Goal: Information Seeking & Learning: Learn about a topic

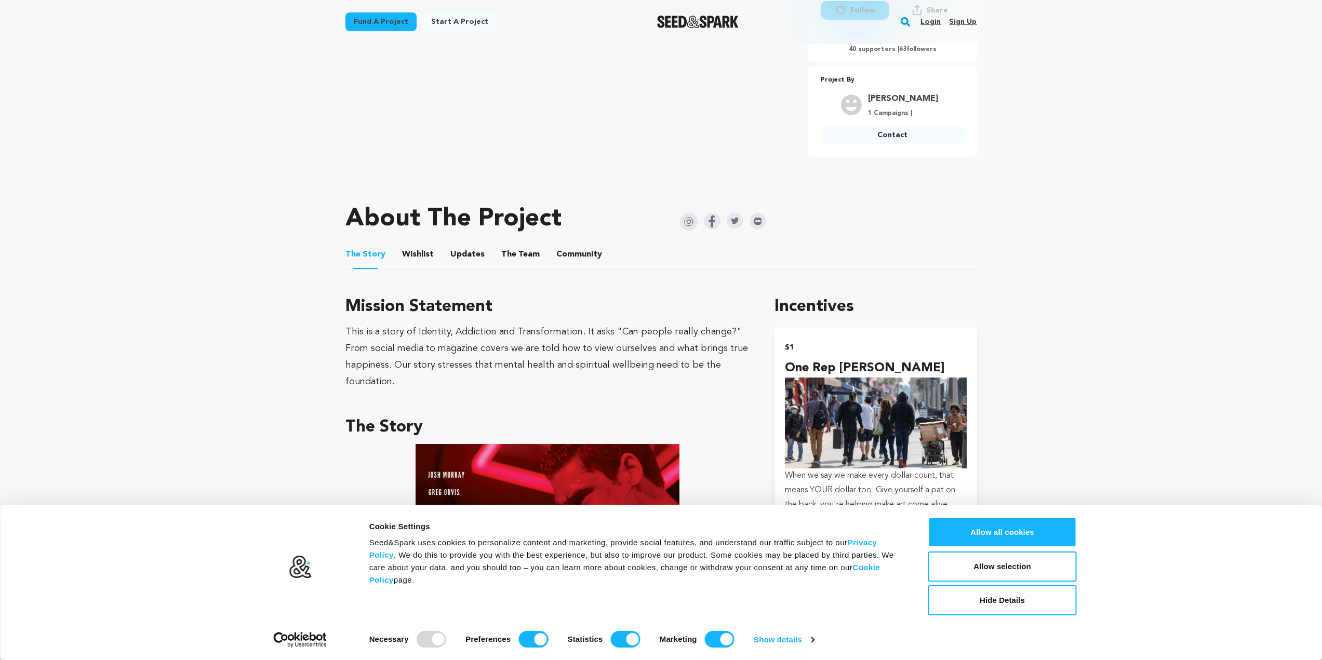
scroll to position [364, 0]
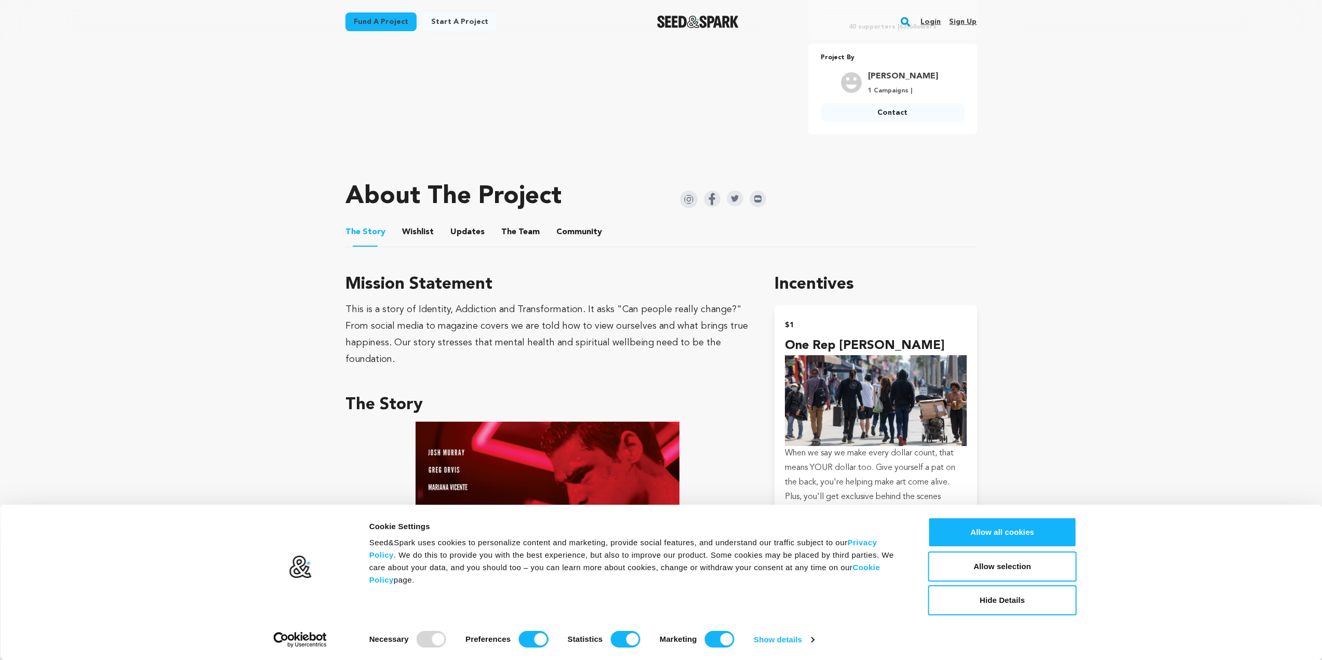
click at [421, 233] on button "Wishlist" at bounding box center [417, 234] width 25 height 25
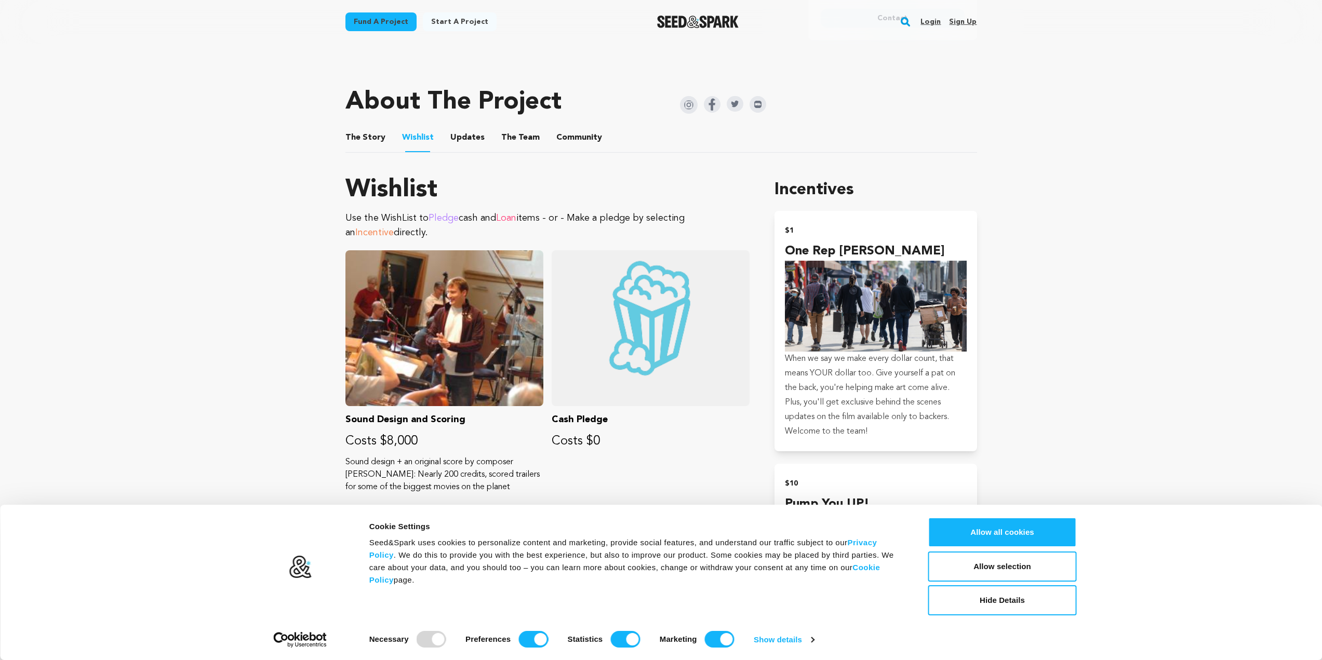
scroll to position [467, 0]
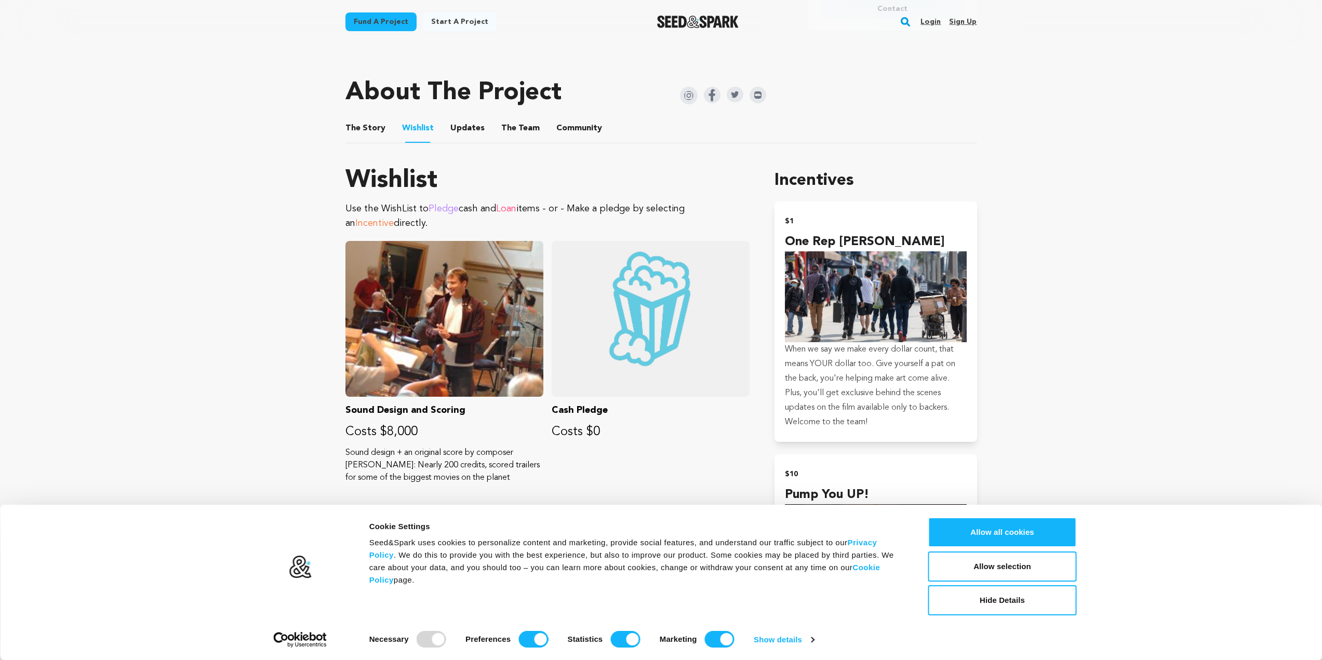
click at [474, 135] on button "Updates" at bounding box center [467, 130] width 25 height 25
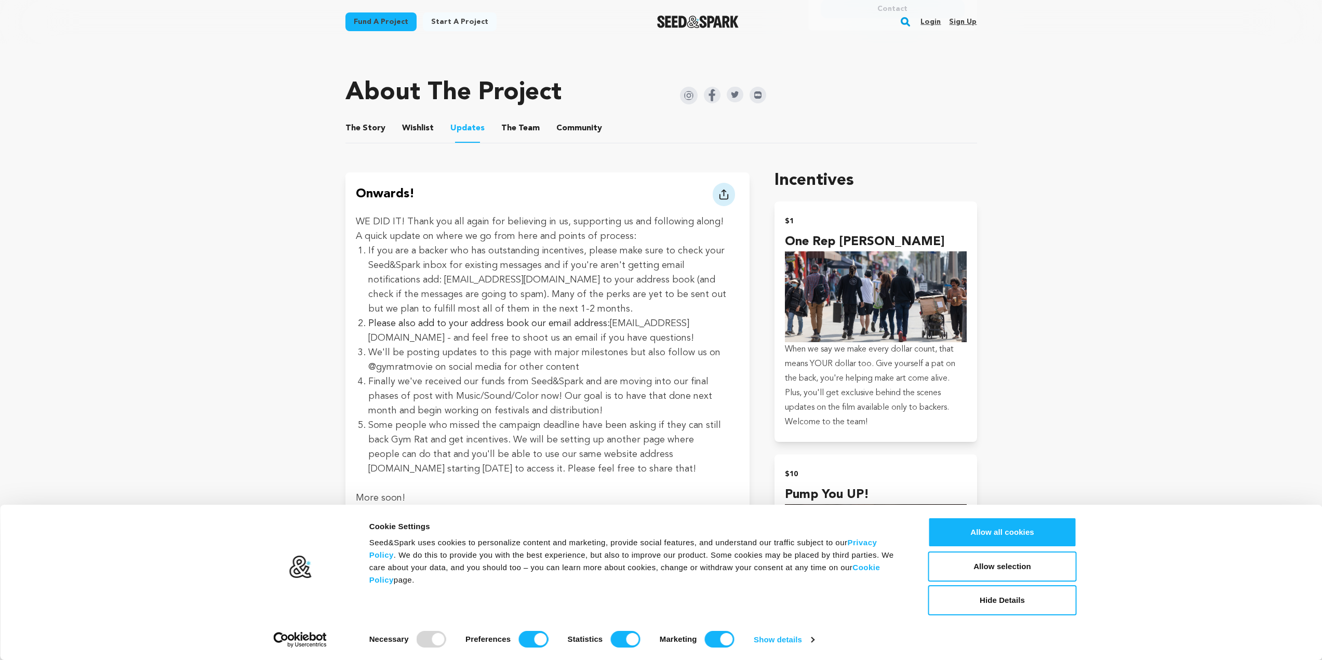
click at [414, 127] on button "Wishlist" at bounding box center [417, 130] width 25 height 25
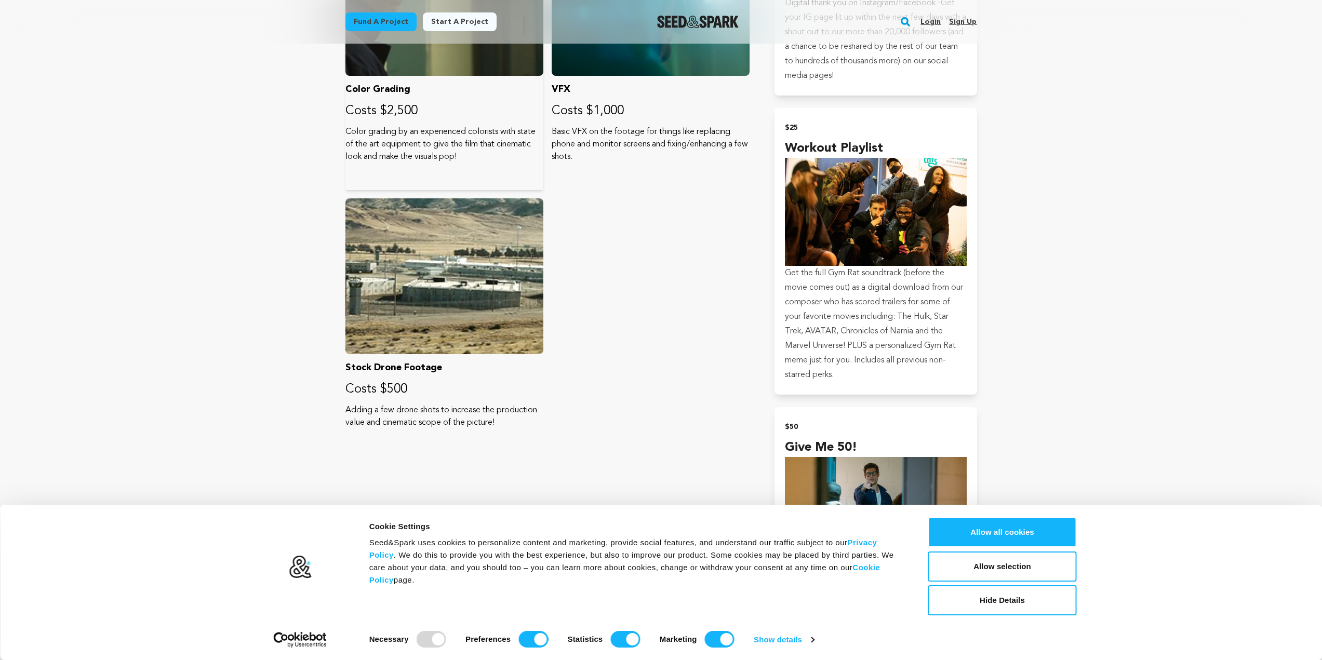
scroll to position [1091, 0]
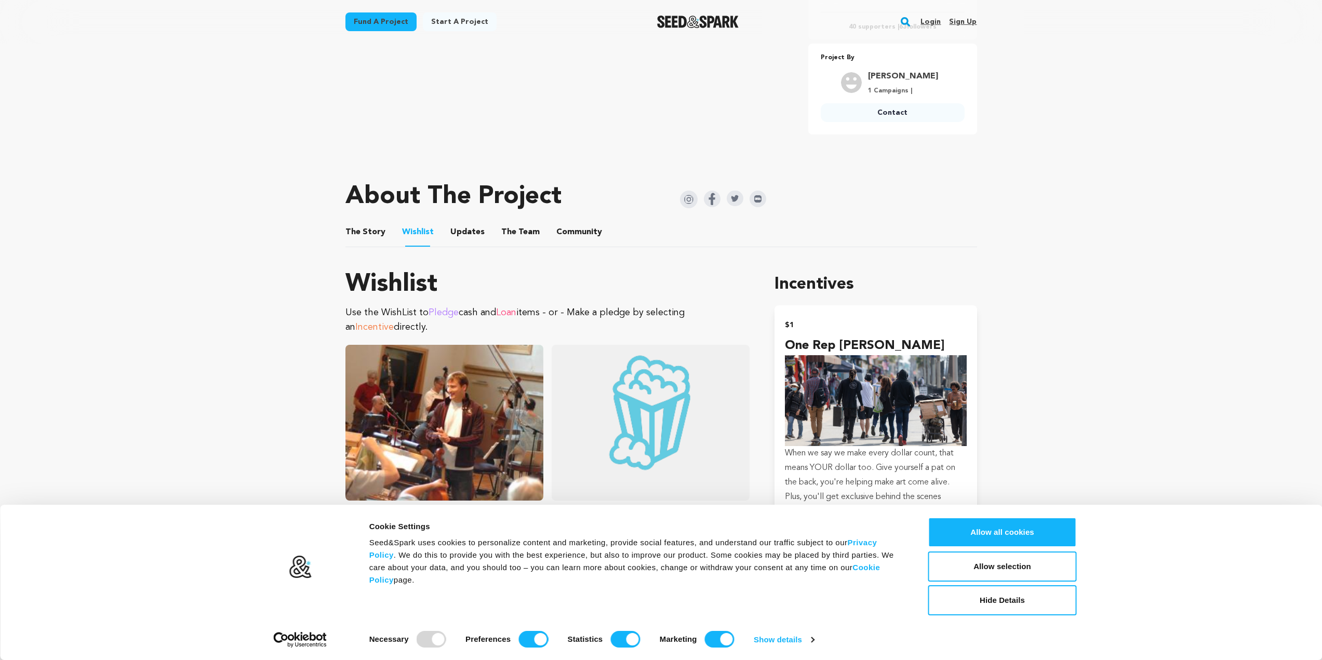
click at [364, 237] on button "The Story" at bounding box center [365, 234] width 25 height 25
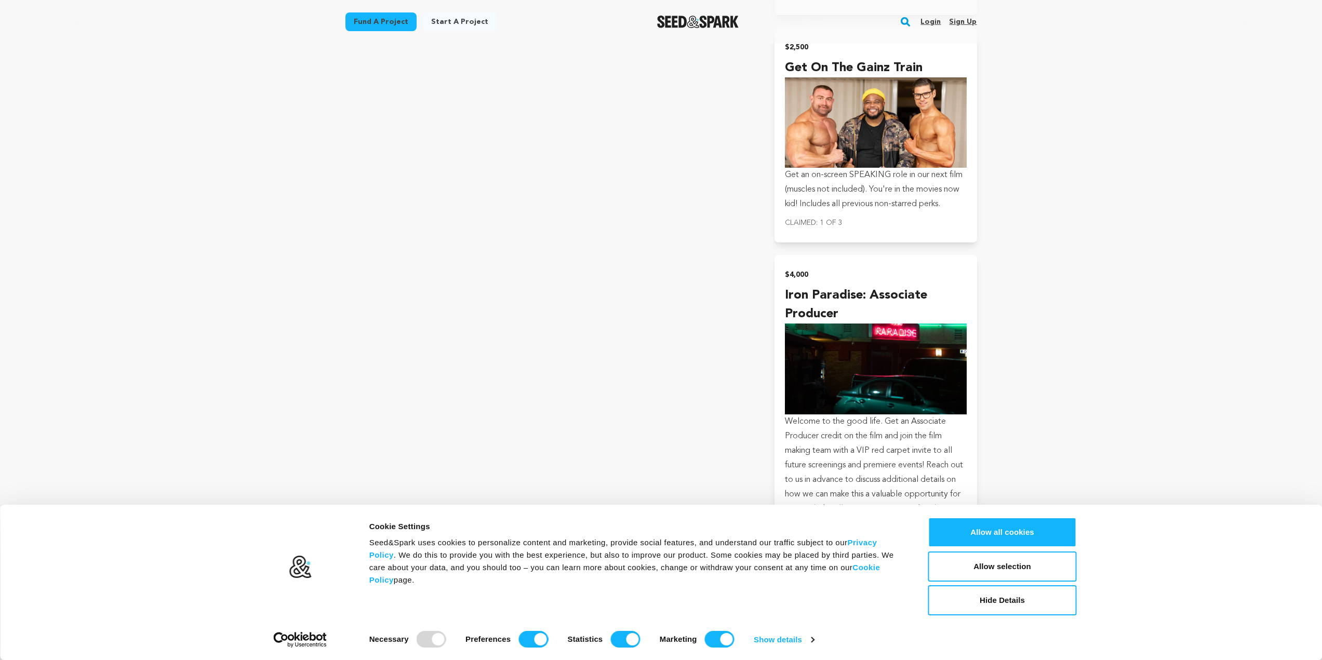
scroll to position [4570, 0]
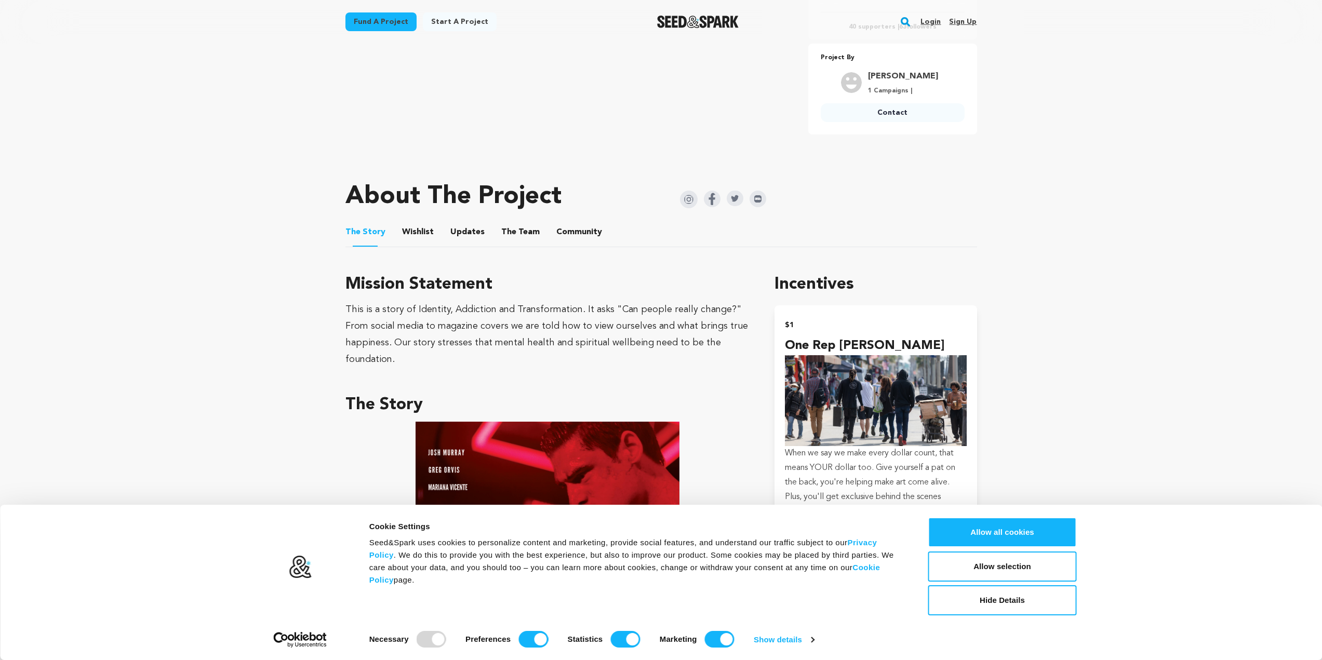
scroll to position [467, 0]
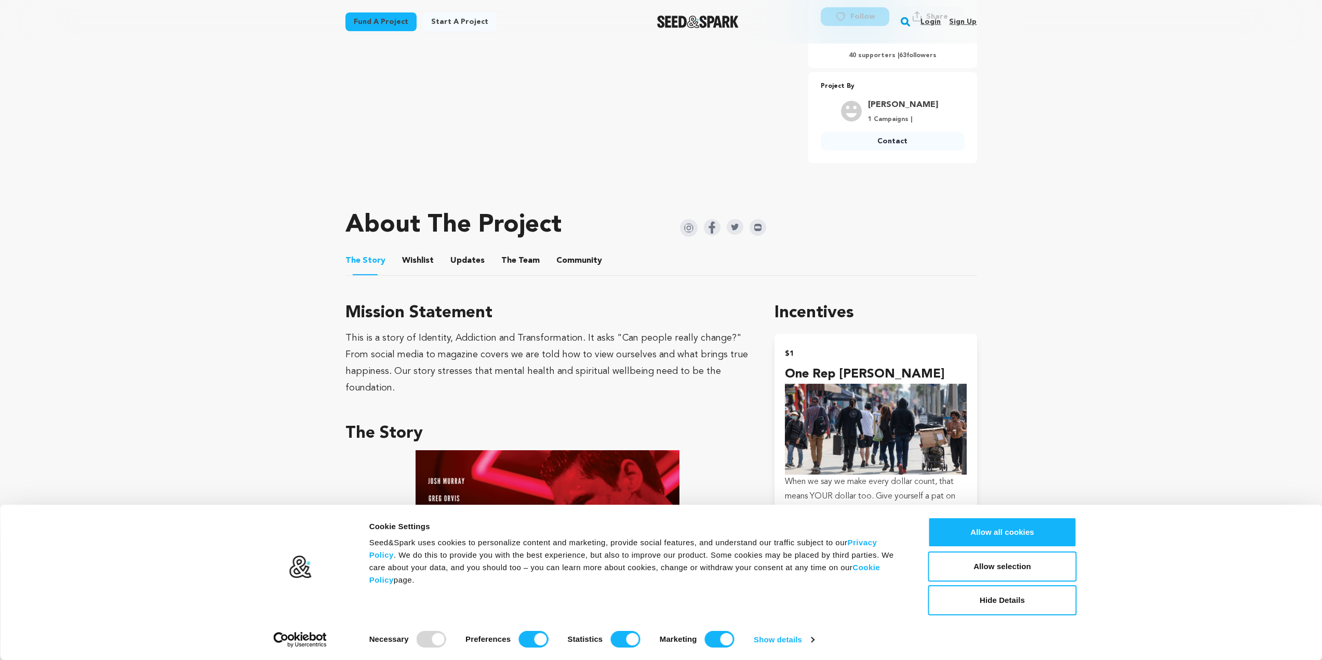
scroll to position [302, 0]
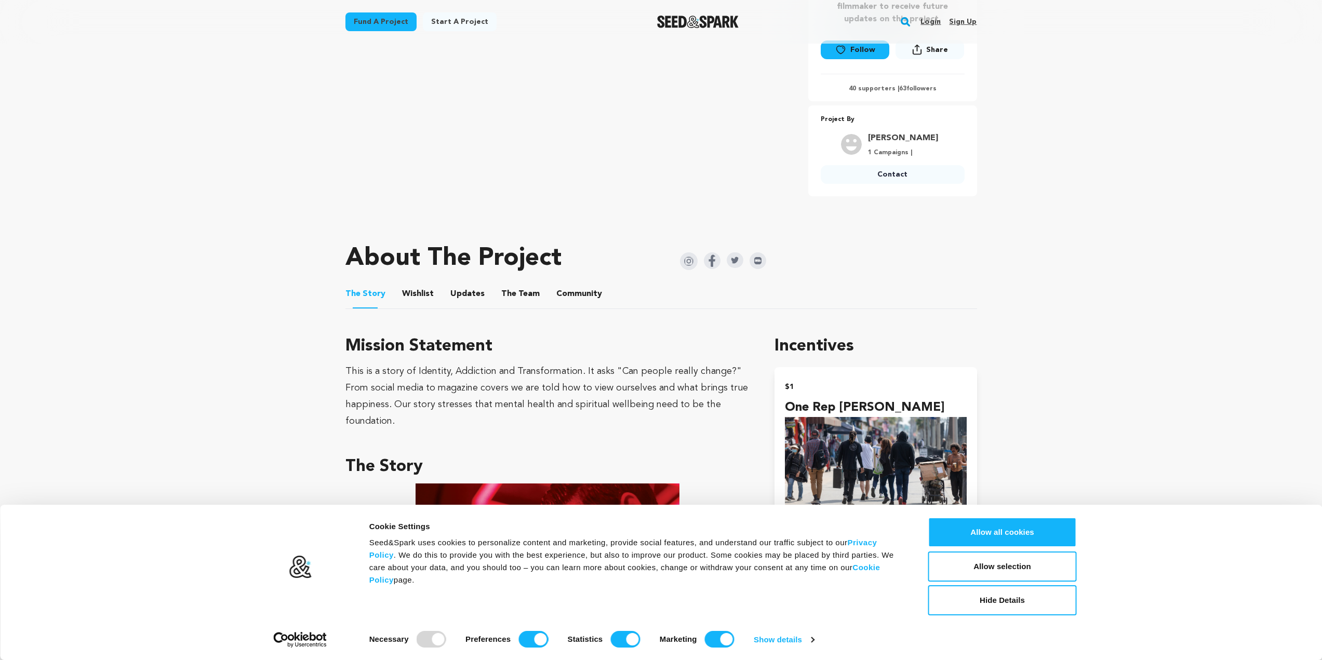
click at [413, 291] on button "Wishlist" at bounding box center [417, 296] width 25 height 25
